Goal: Task Accomplishment & Management: Complete application form

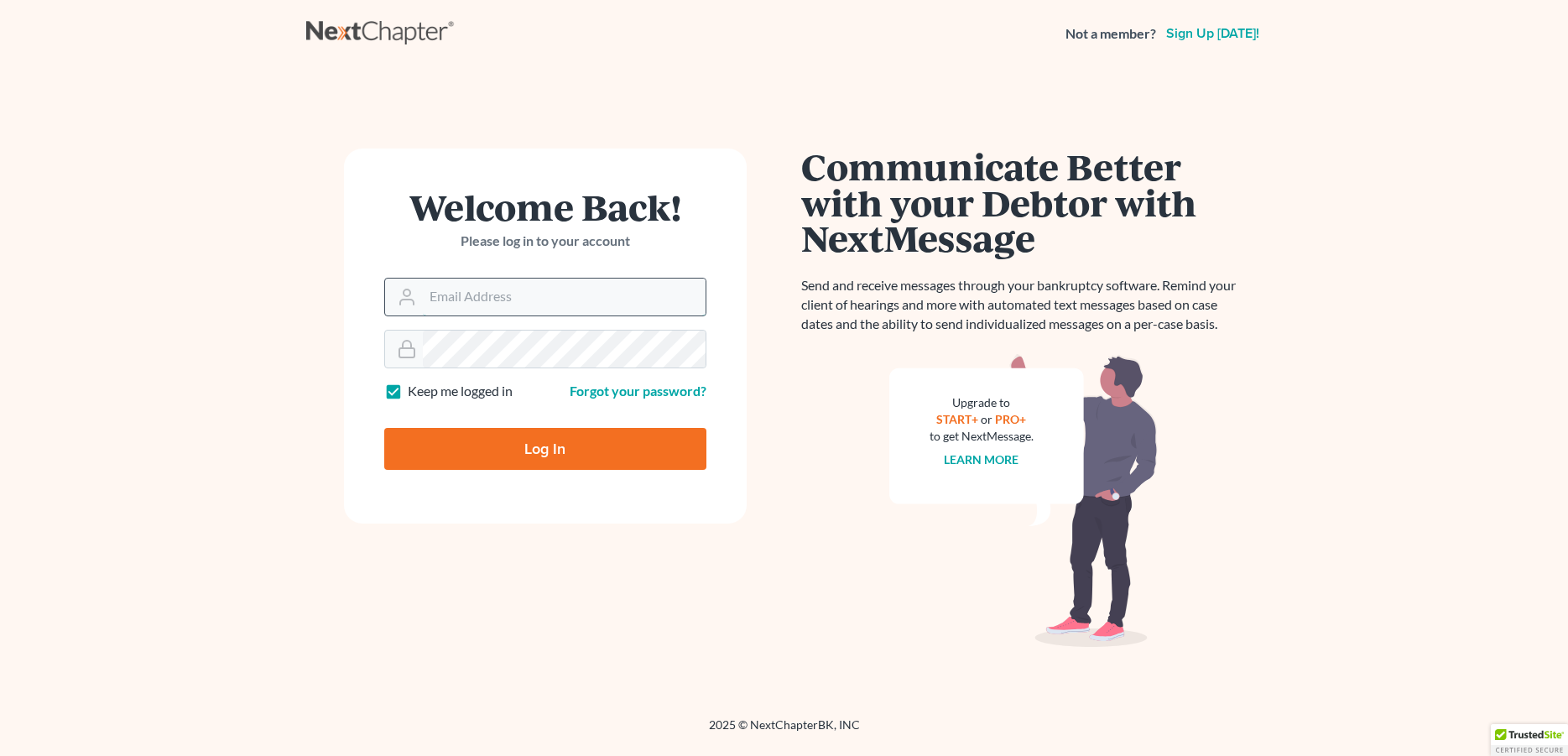
click at [494, 298] on input "Email Address" at bounding box center [564, 296] width 283 height 36
type input "[PERSON_NAME][EMAIL_ADDRESS][DOMAIN_NAME]"
click at [460, 446] on input "Log In" at bounding box center [546, 448] width 323 height 42
type input "Thinking..."
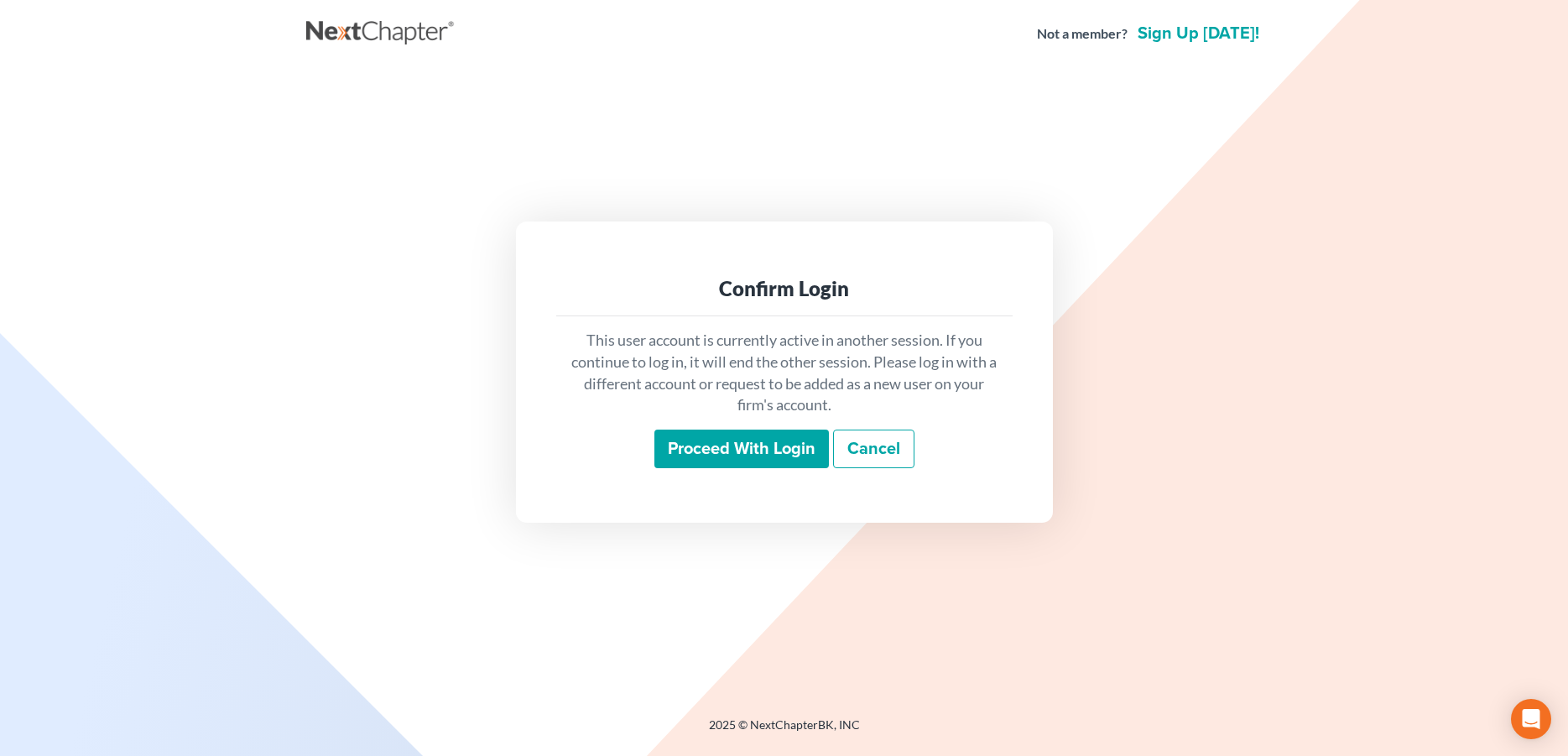
click at [677, 447] on input "Proceed with login" at bounding box center [742, 448] width 175 height 38
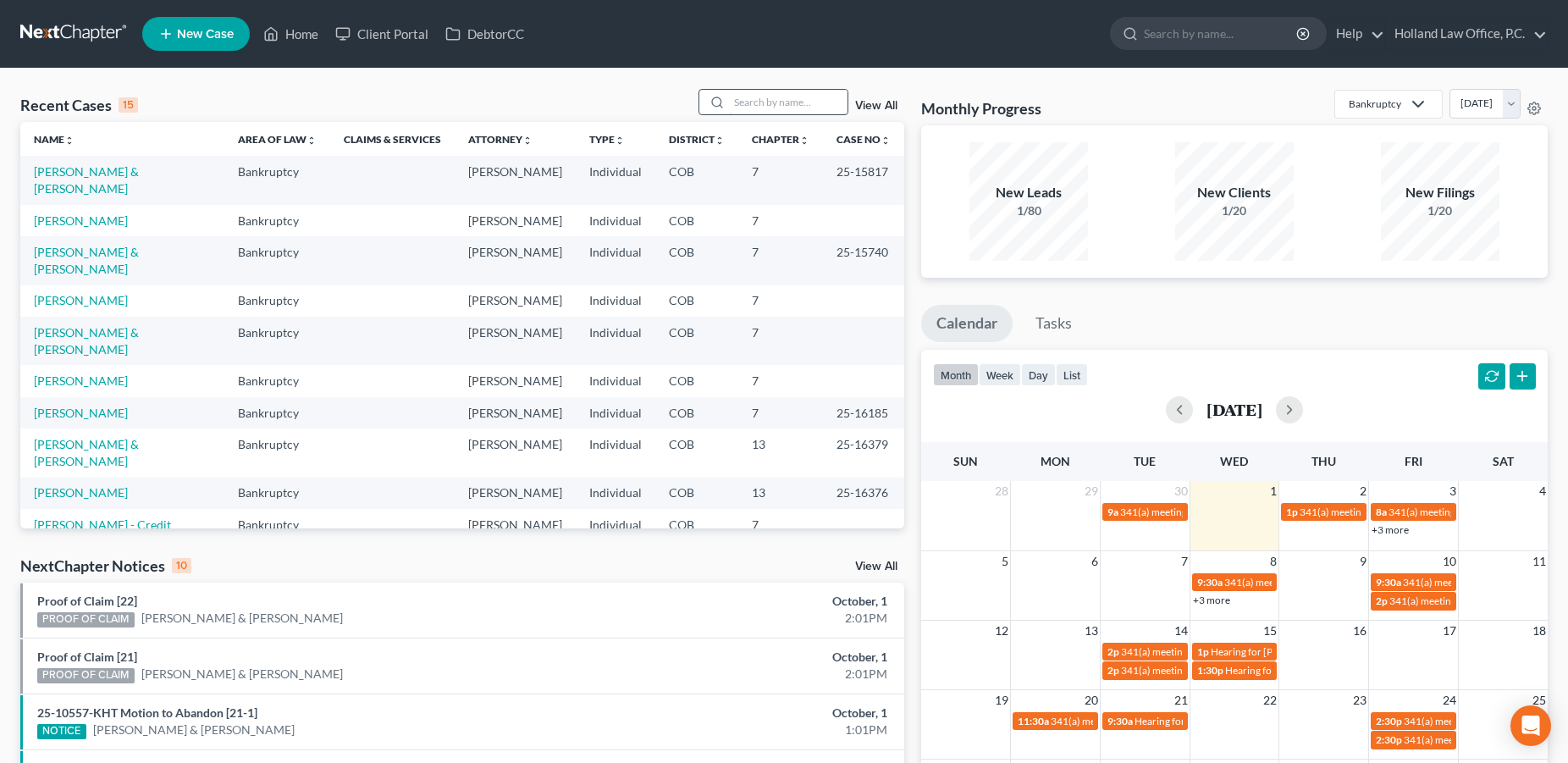
click at [767, 98] on input "search" at bounding box center [788, 102] width 118 height 25
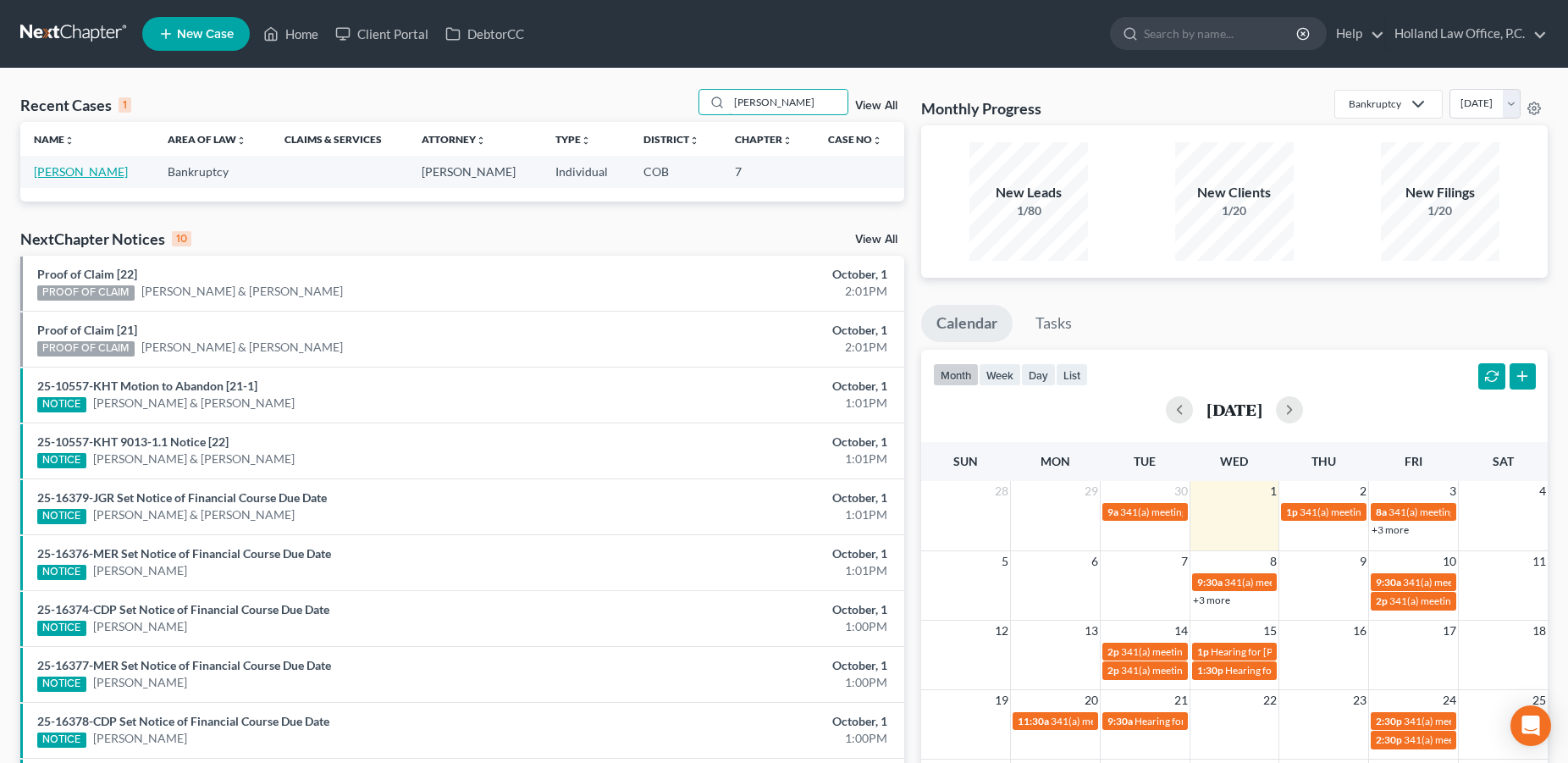
type input "[PERSON_NAME]"
click at [97, 179] on link "[PERSON_NAME]" at bounding box center [81, 171] width 94 height 15
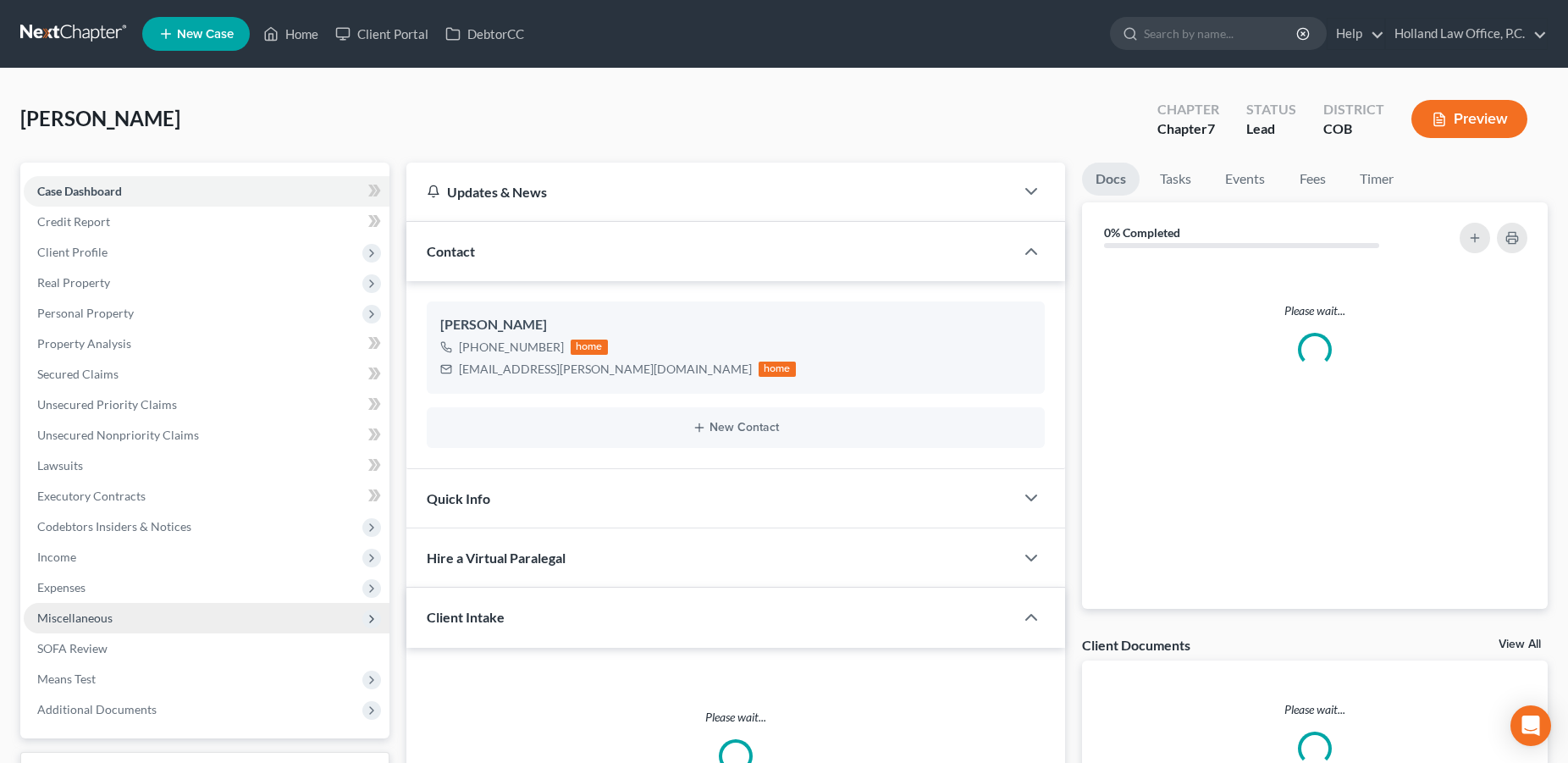
click at [85, 614] on span "Miscellaneous" at bounding box center [75, 617] width 75 height 15
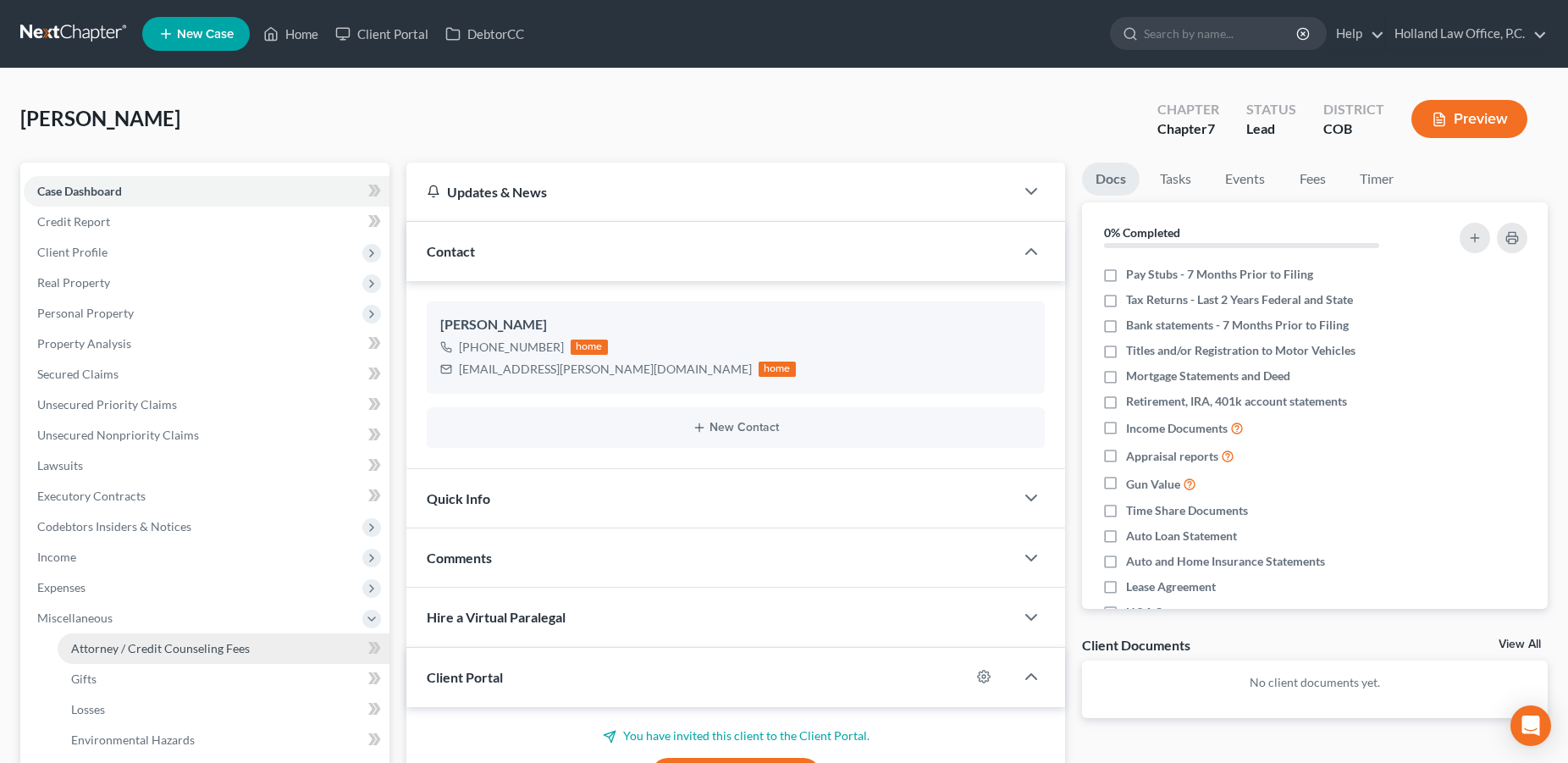
click at [241, 636] on link "Attorney / Credit Counseling Fees" at bounding box center [223, 648] width 331 height 31
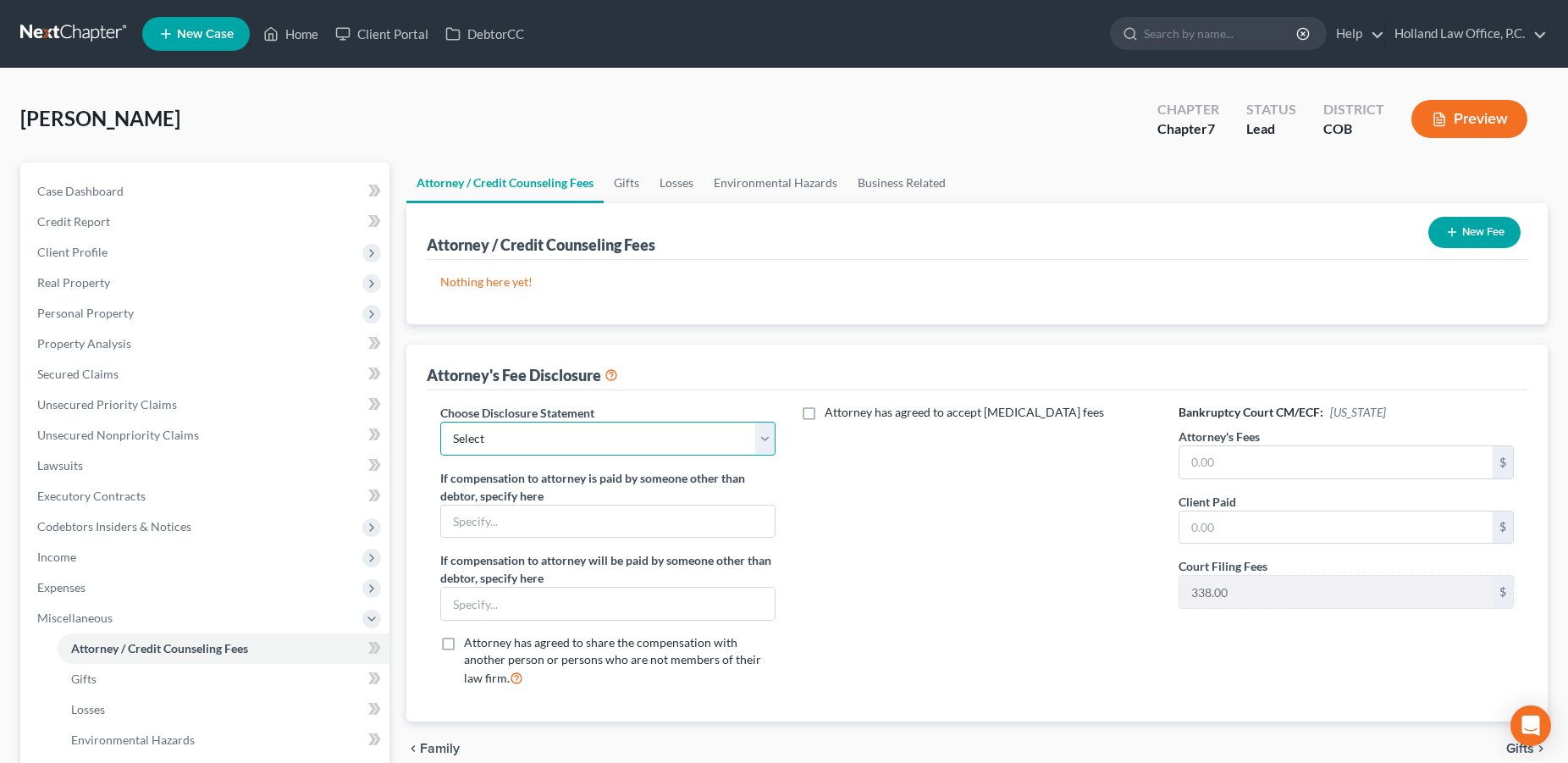
click at [440, 421] on select "Select Disclosure" at bounding box center [607, 438] width 335 height 34
select select "0"
click option "Disclosure" at bounding box center [0, 0] width 0 height 0
click at [1269, 467] on input "text" at bounding box center [1336, 462] width 313 height 33
click at [1470, 228] on button "New Fee" at bounding box center [1475, 232] width 92 height 32
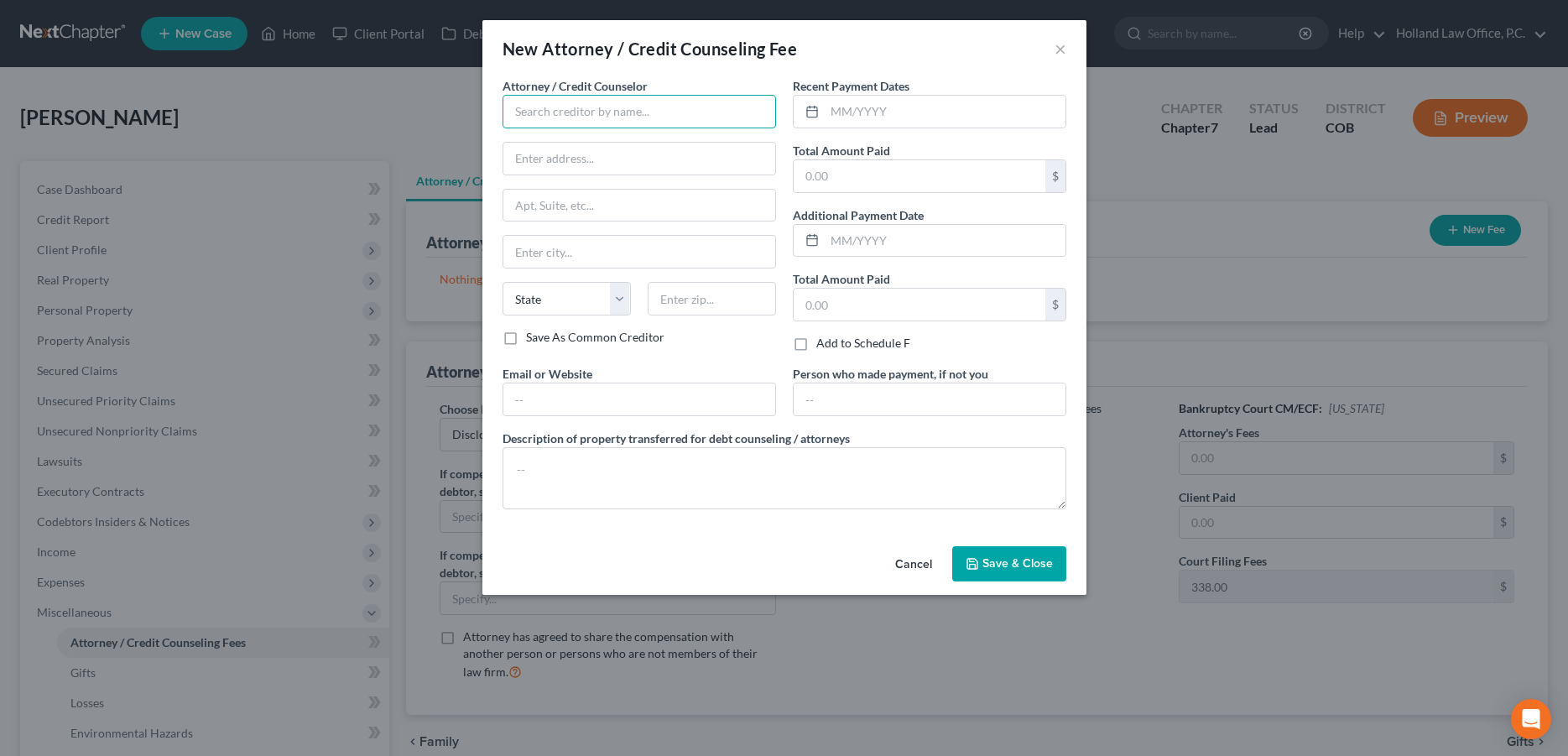
click at [560, 115] on input "text" at bounding box center [639, 112] width 273 height 34
type input "Holland Law Office"
click at [565, 151] on div "Holland Law Office" at bounding box center [603, 141] width 201 height 25
type input "[STREET_ADDRESS][PERSON_NAME]"
type input "Loveland"
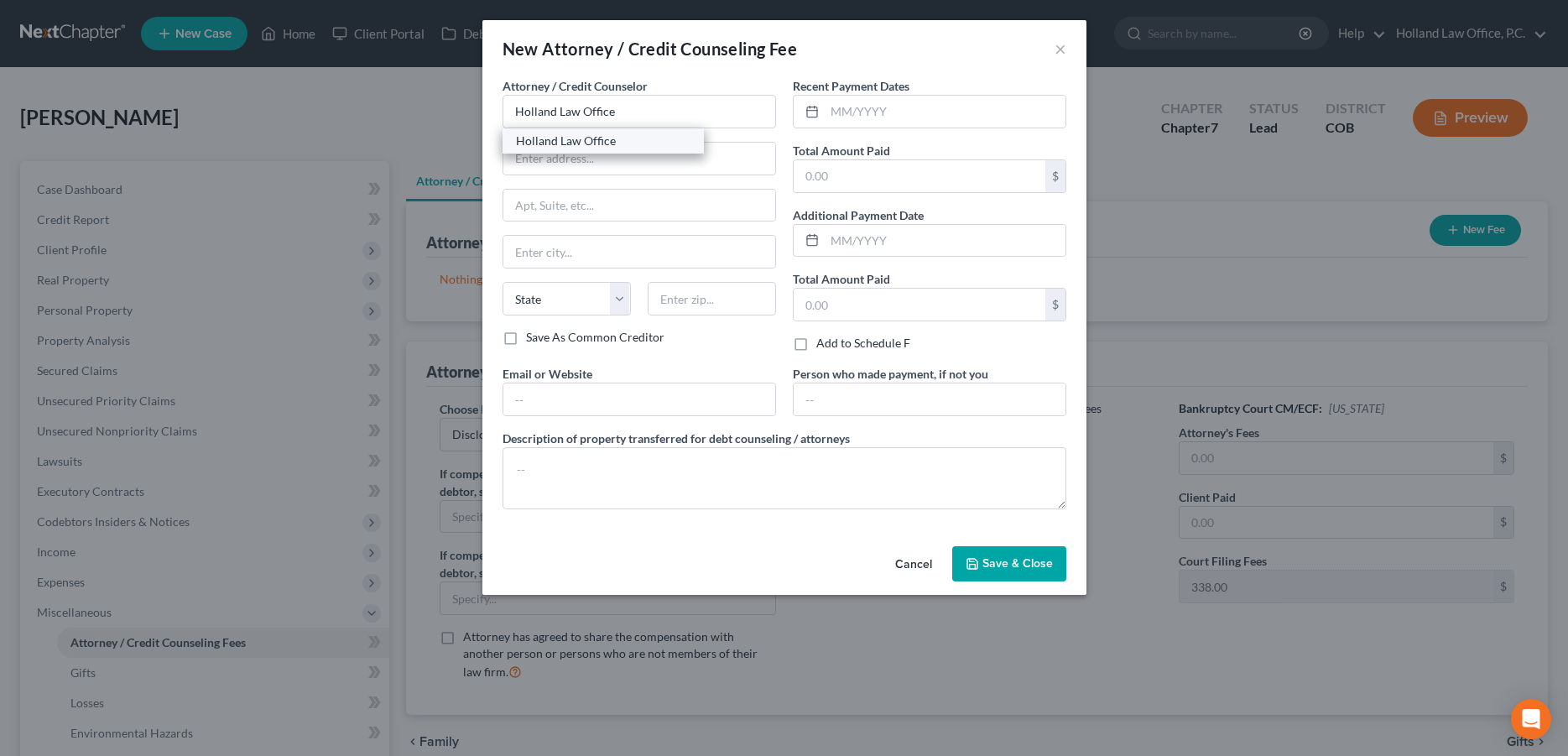
select select "5"
type input "80538"
click at [860, 118] on input "text" at bounding box center [946, 112] width 241 height 32
type input "[DATE]"
click at [890, 176] on input "text" at bounding box center [919, 176] width 252 height 32
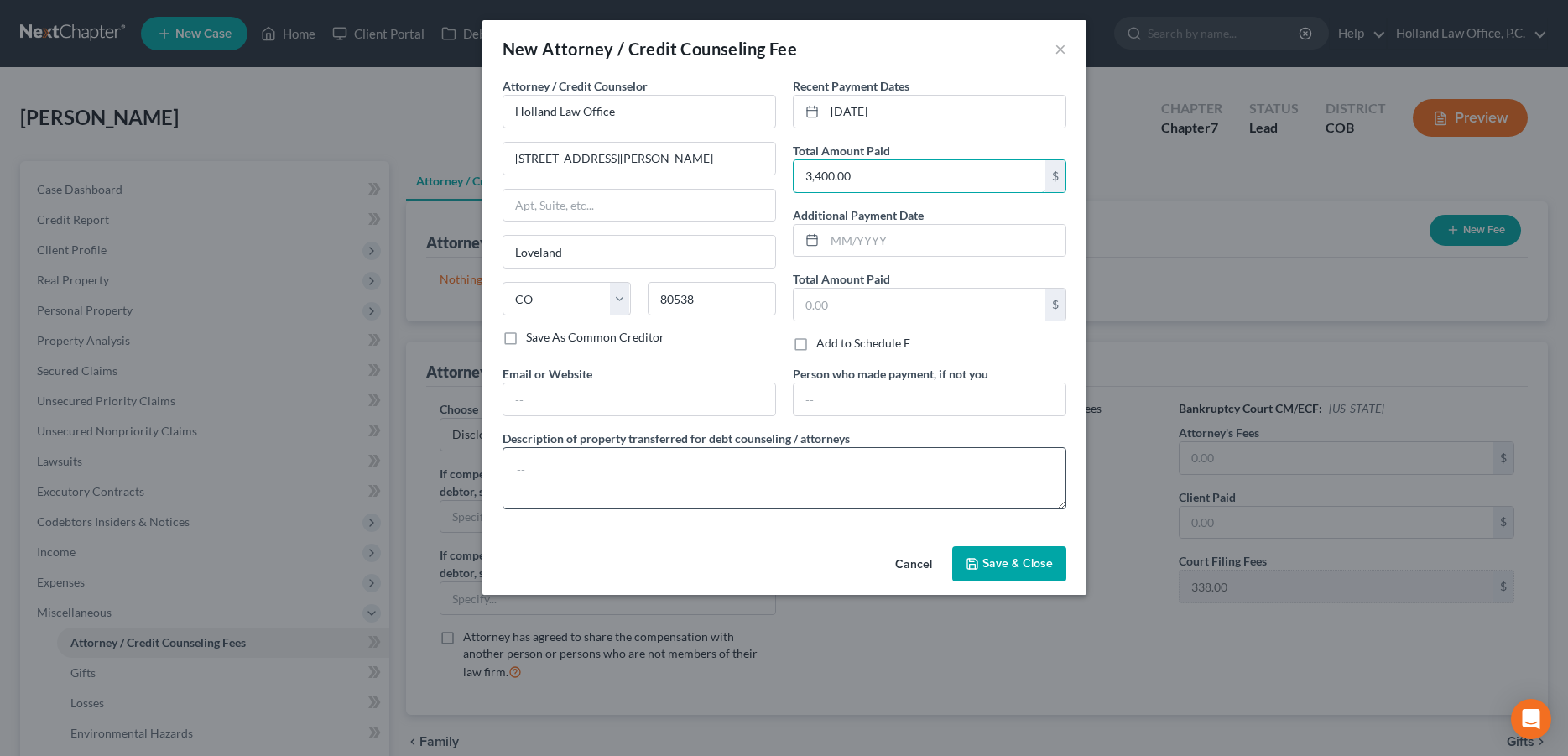
type input "3,400.00"
click at [654, 479] on textarea at bounding box center [784, 478] width 564 height 62
click at [691, 471] on textarea "Filing Fee $338, Credit Report, $80, Credit Counseling $20, Financial Education…" at bounding box center [784, 478] width 564 height 62
click at [1030, 470] on textarea "Filing Fee $338, Credit Report, $40, Credit Counseling $20, Financial Education…" at bounding box center [784, 478] width 564 height 62
type textarea "Filing Fee $338, Credit Report, $40, Credit Counseling $20, Financial Education…"
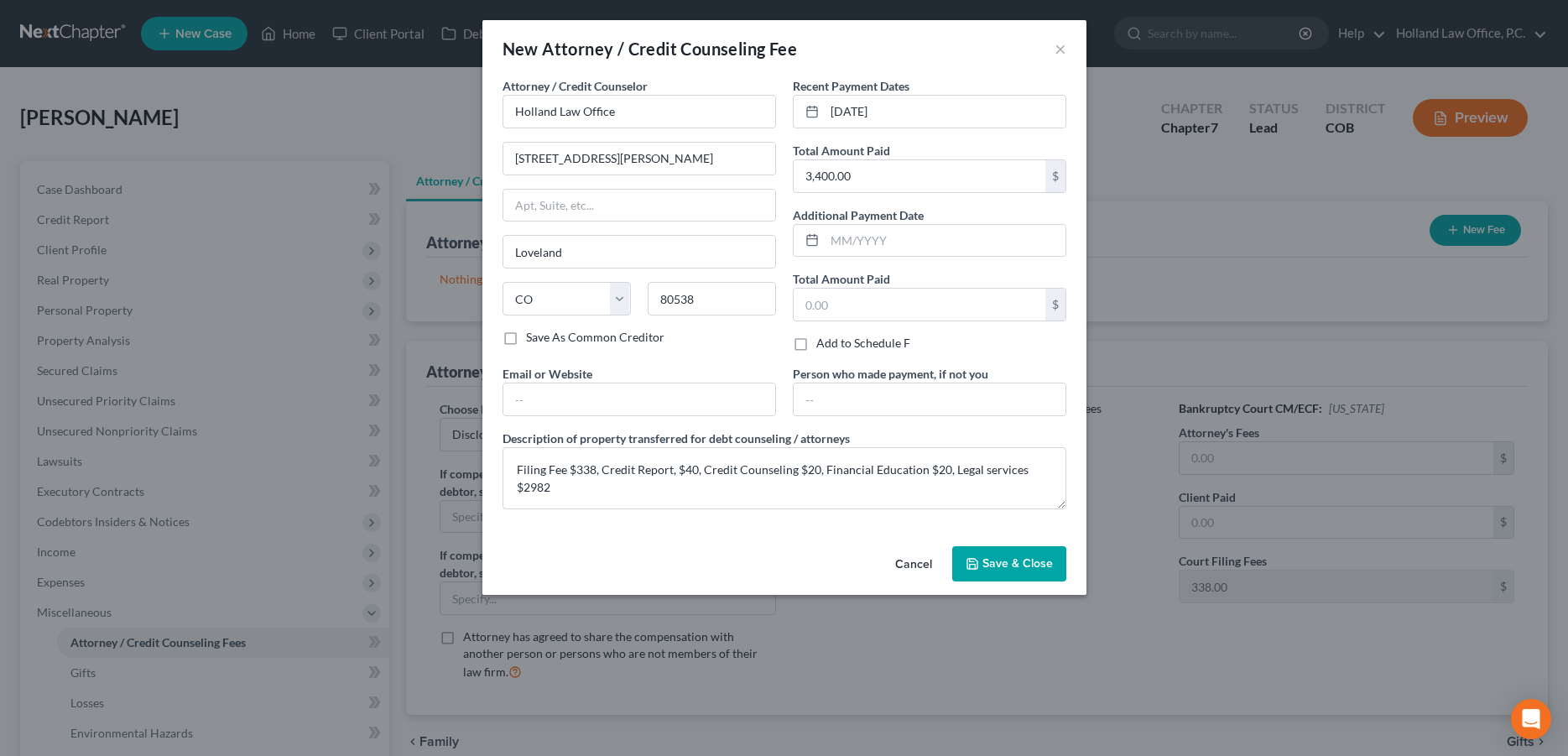
click at [986, 562] on span "Save & Close" at bounding box center [1017, 563] width 70 height 14
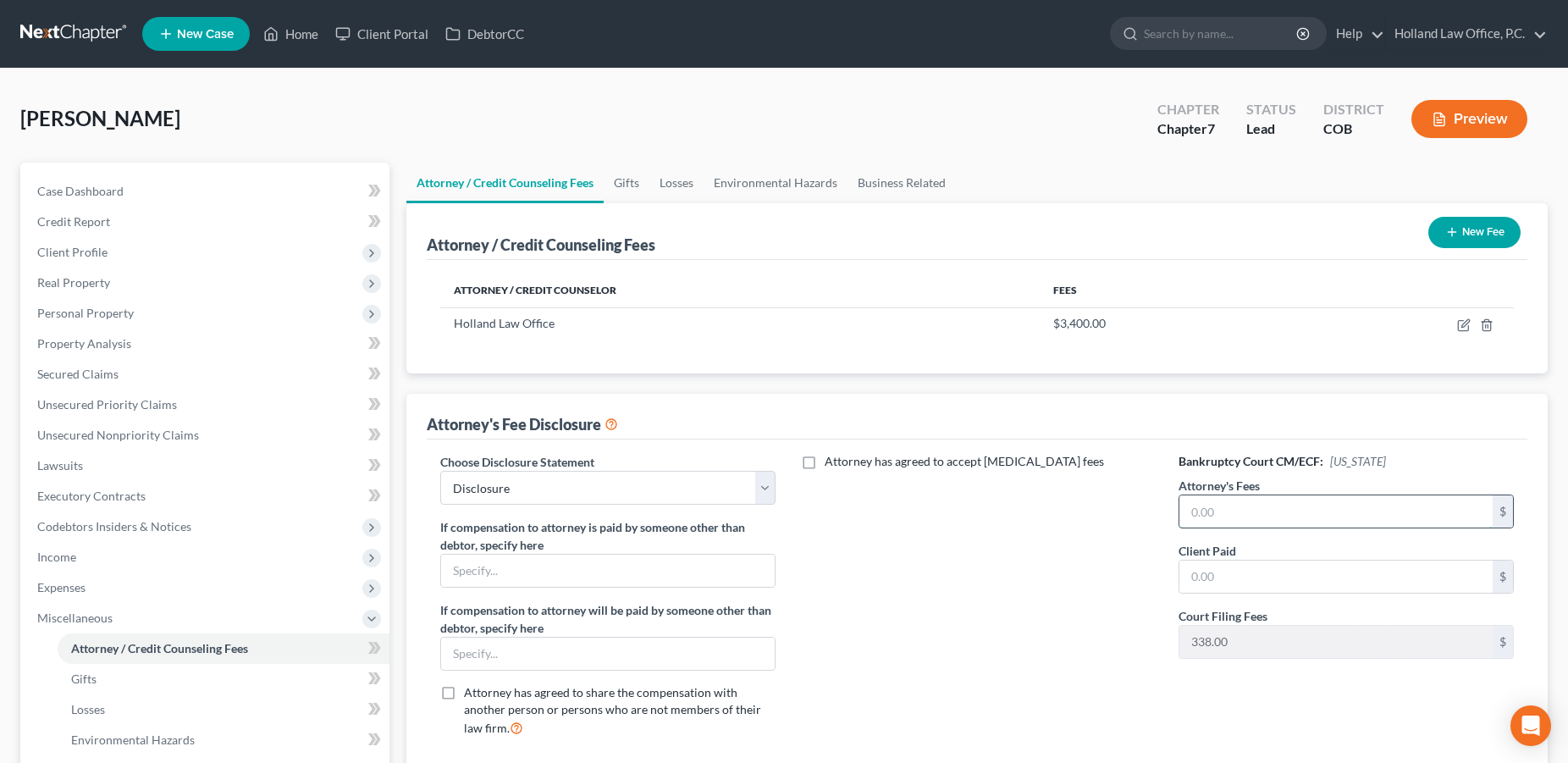
click at [1240, 506] on input "text" at bounding box center [1336, 511] width 313 height 33
type input "2,982.00"
click at [1231, 571] on input "text" at bounding box center [1336, 576] width 313 height 33
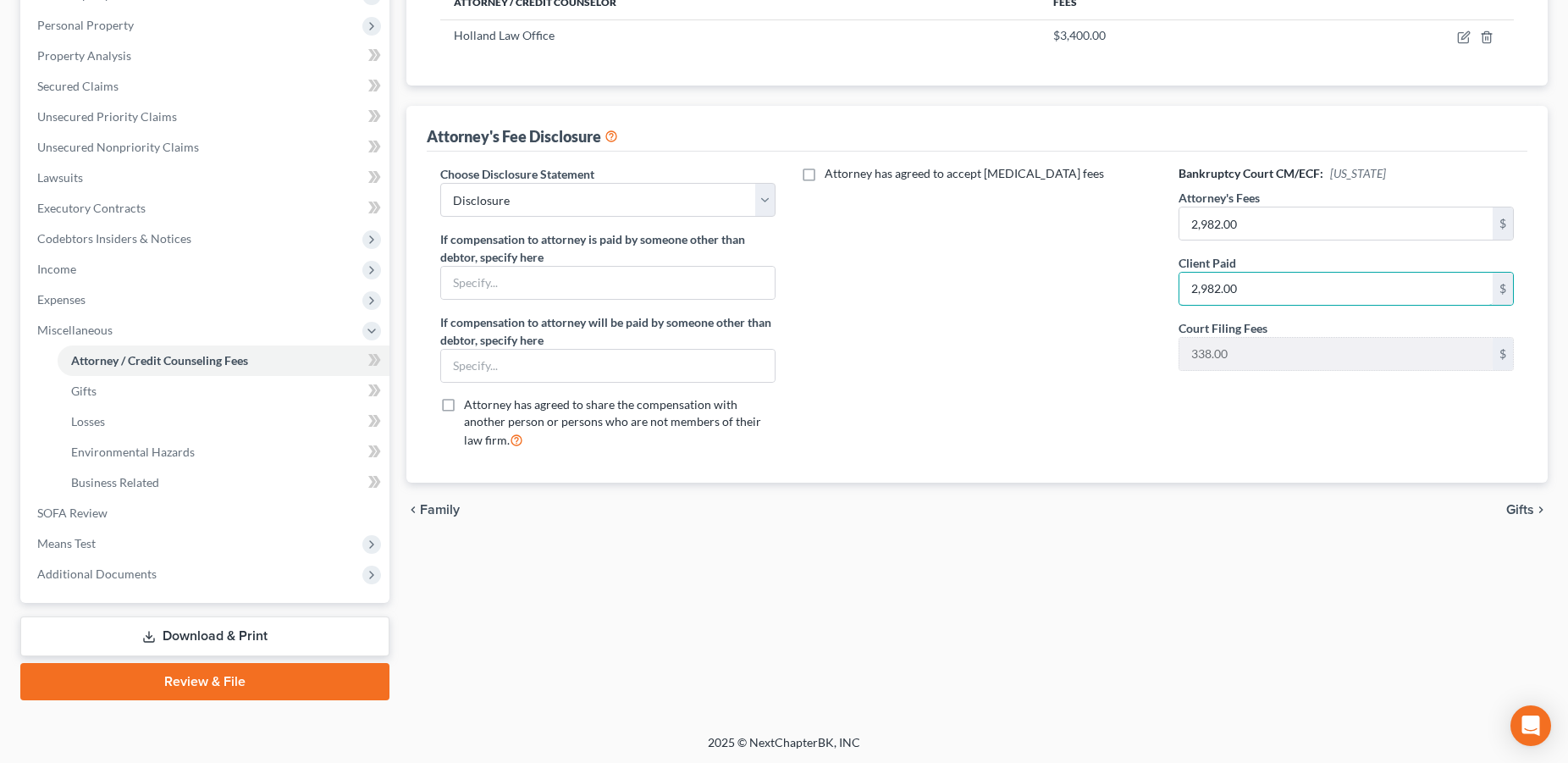
type input "2,982.00"
click at [438, 511] on span "Family" at bounding box center [439, 510] width 39 height 14
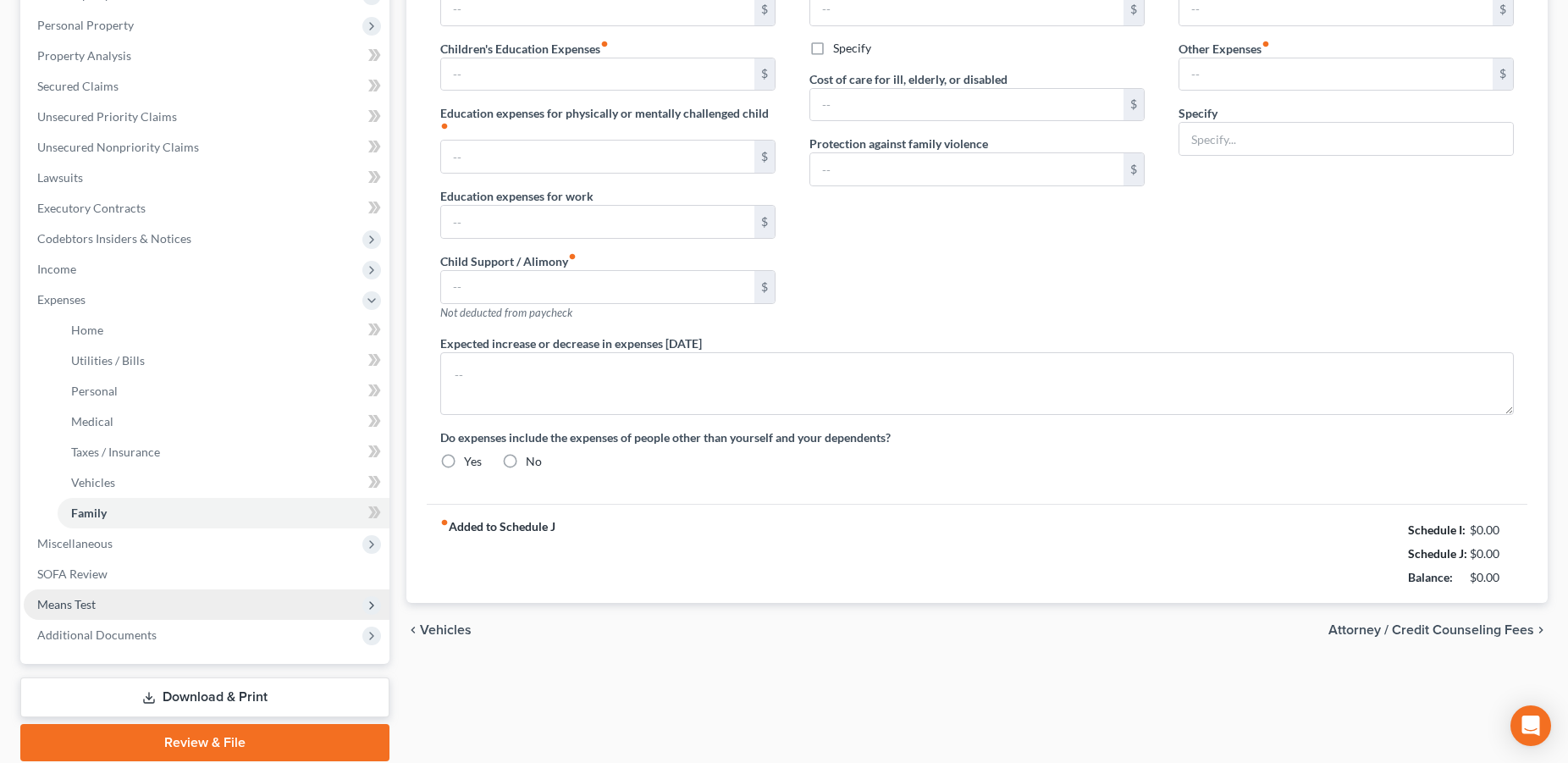
type input "0.00"
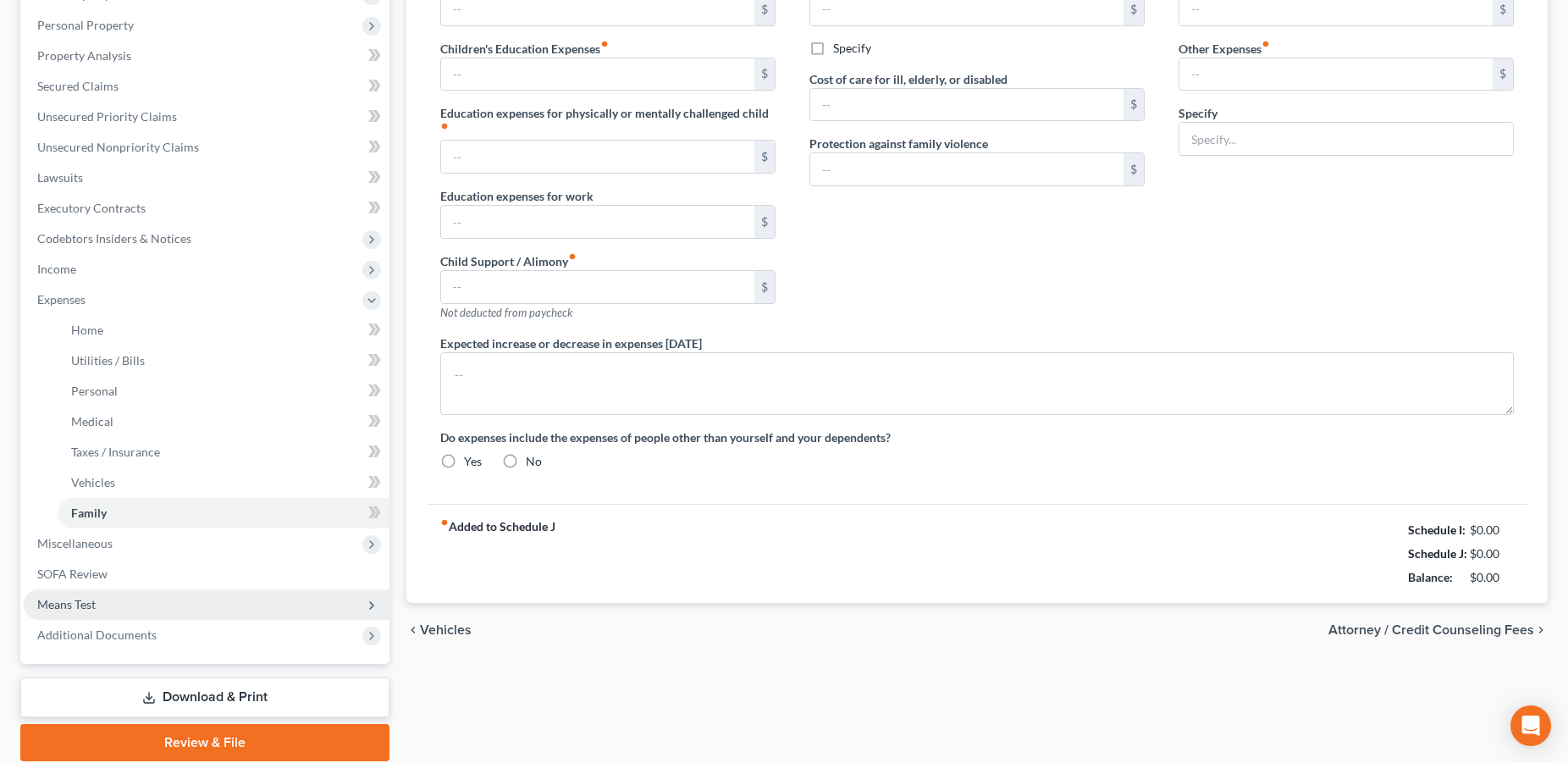
type input "0.00"
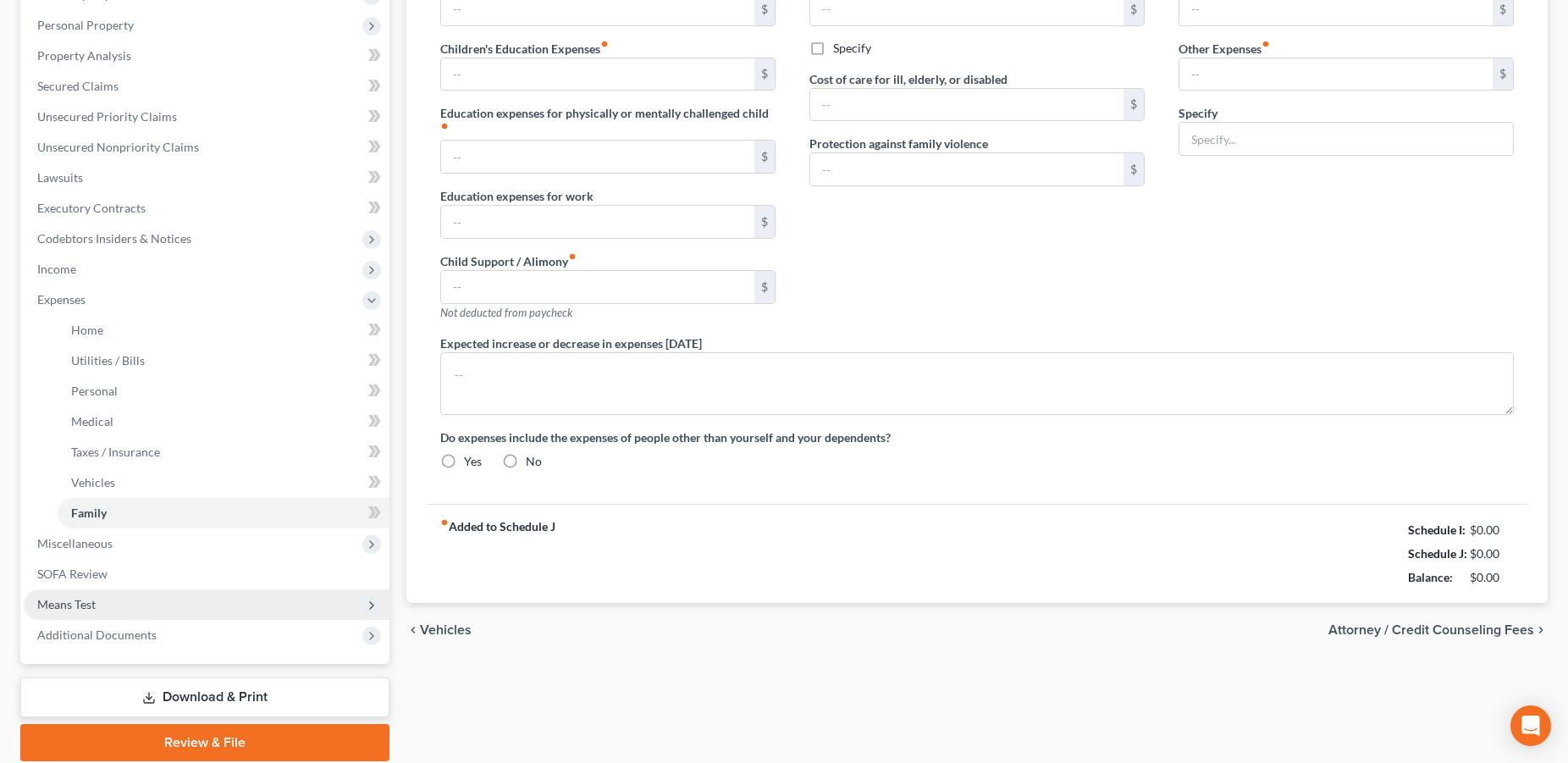
radio input "true"
